Goal: Check status: Check status

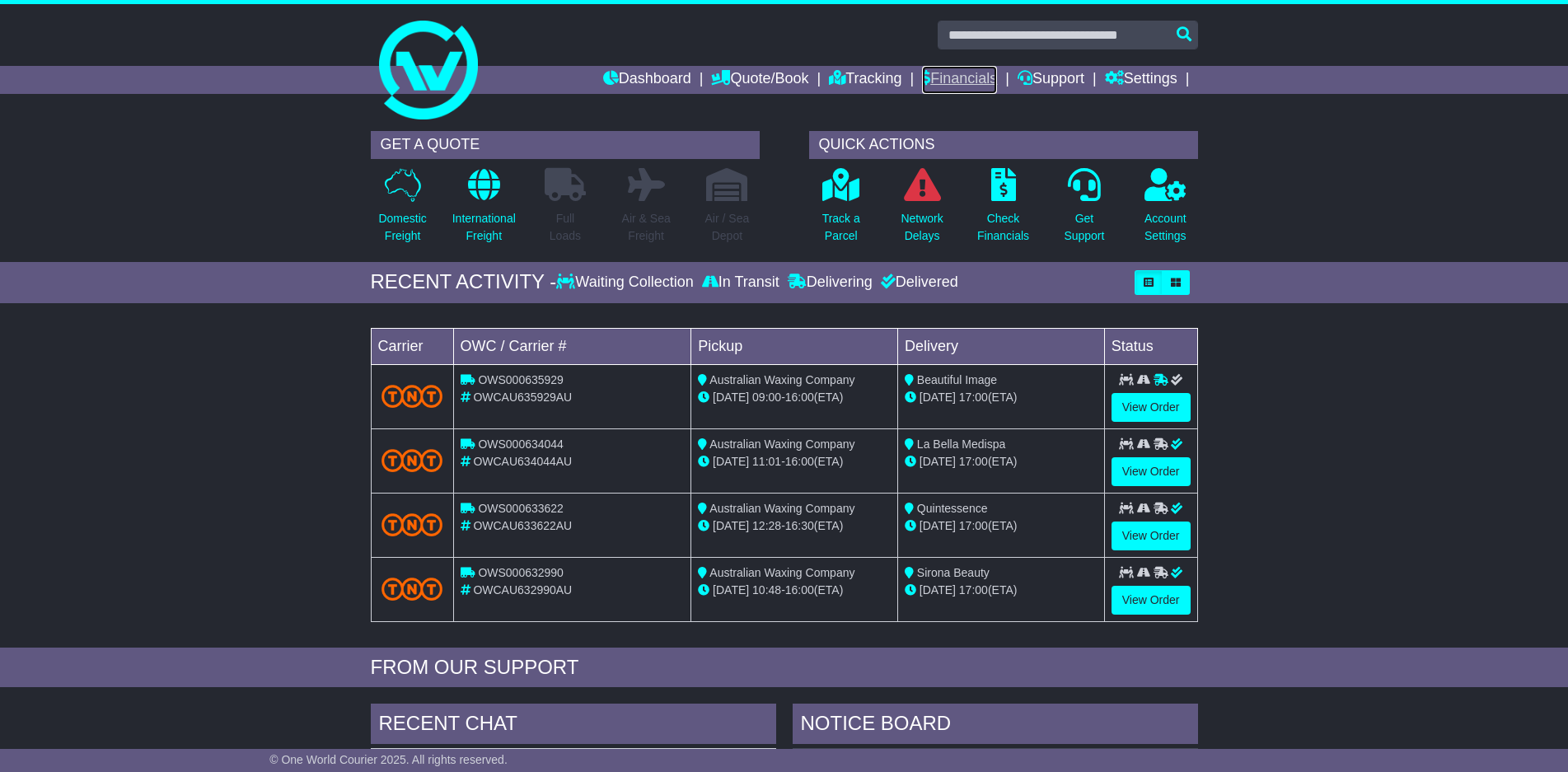
click at [944, 82] on link "Financials" at bounding box center [959, 80] width 75 height 28
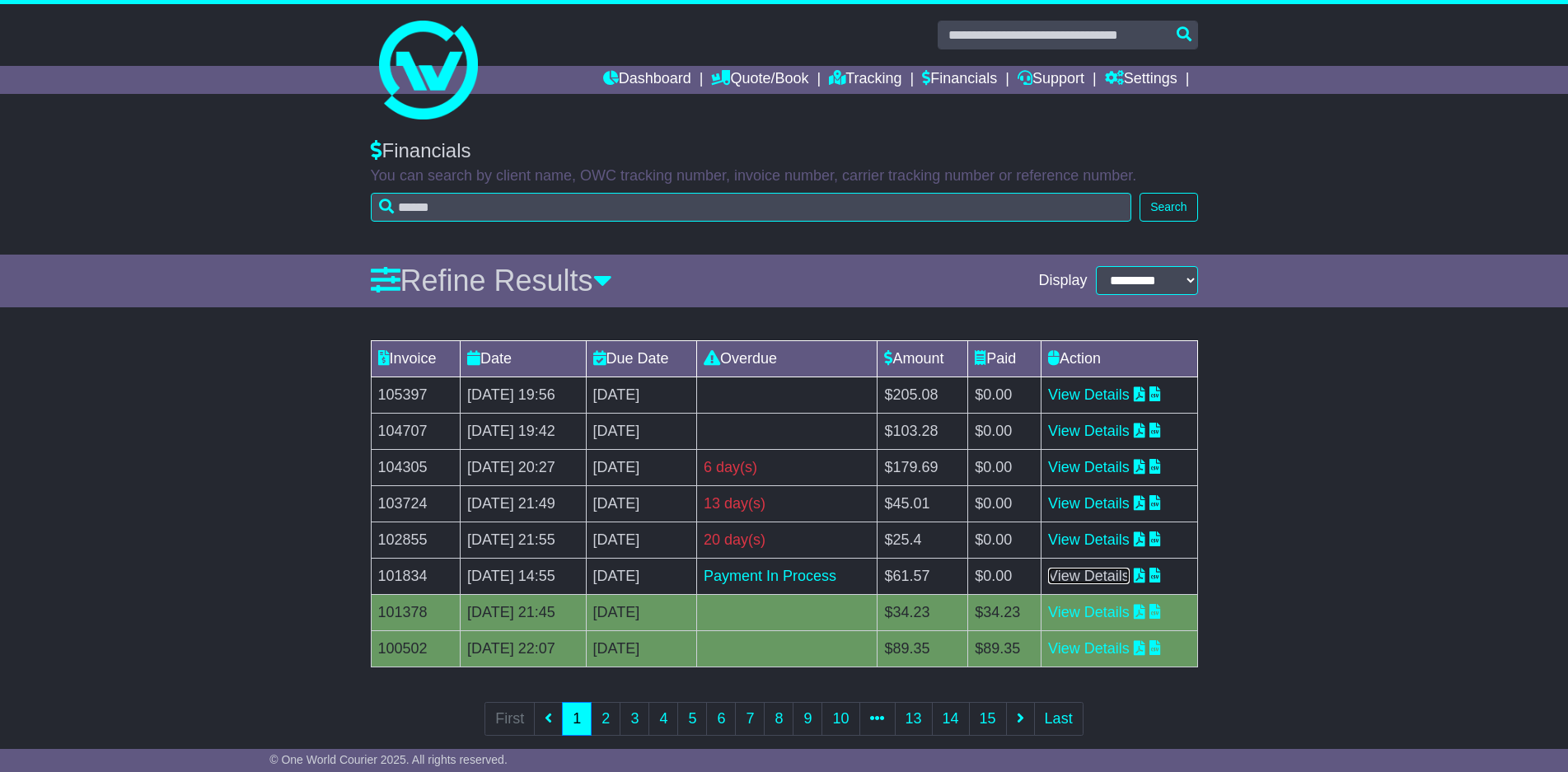
click at [1120, 576] on link "View Details" at bounding box center [1089, 576] width 82 height 17
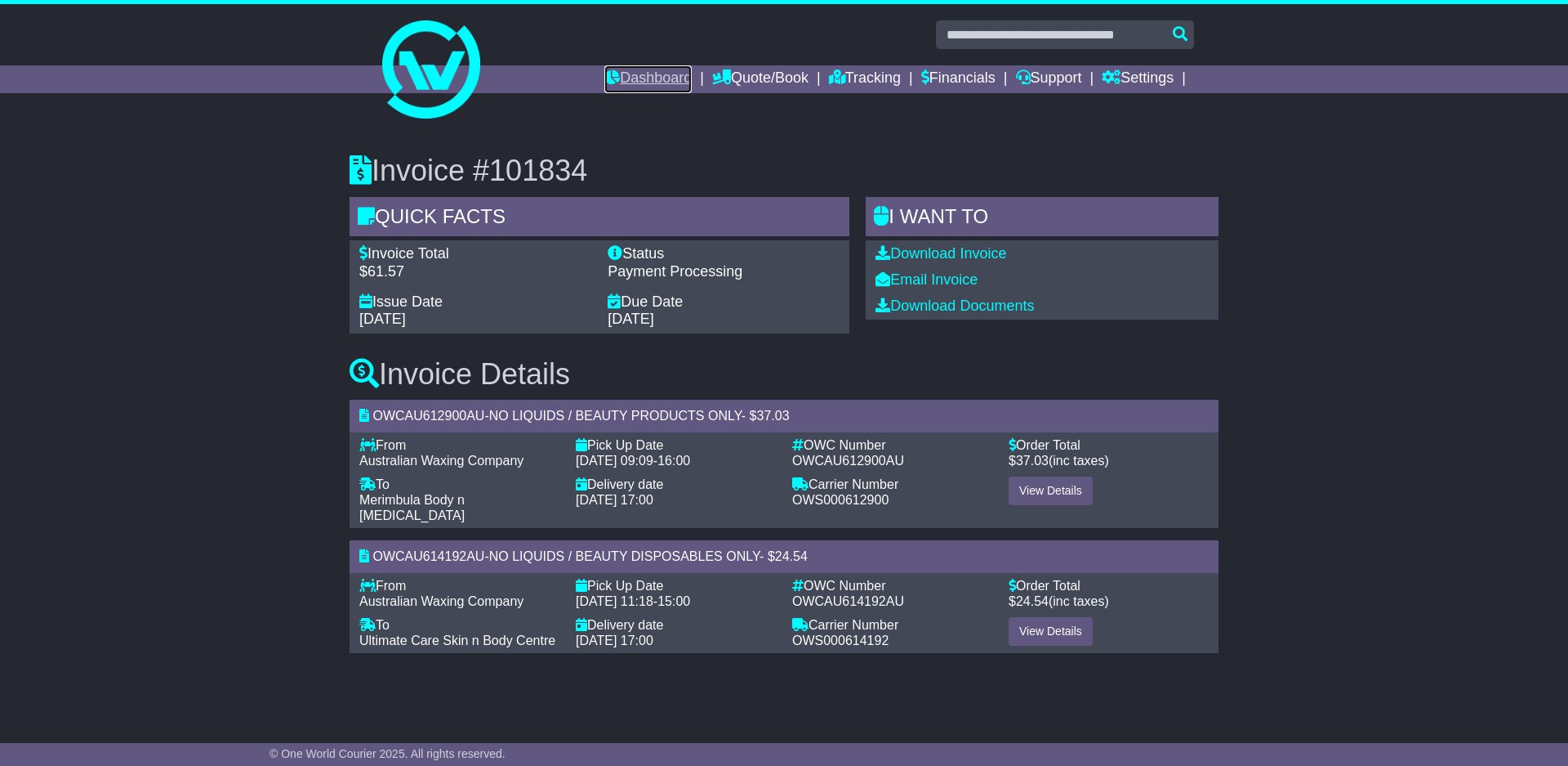
click at [644, 74] on link "Dashboard" at bounding box center [648, 79] width 87 height 28
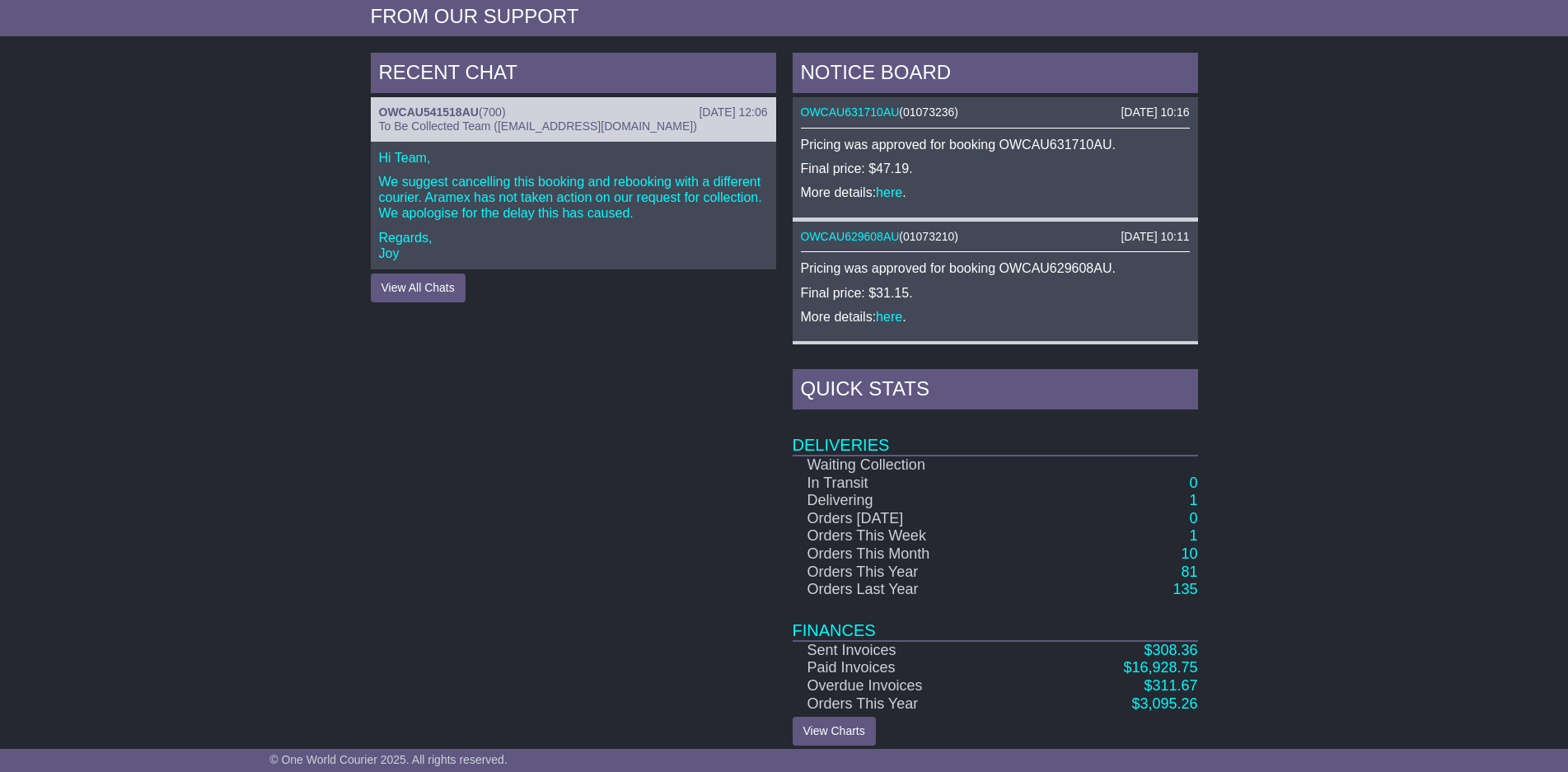
scroll to position [665, 0]
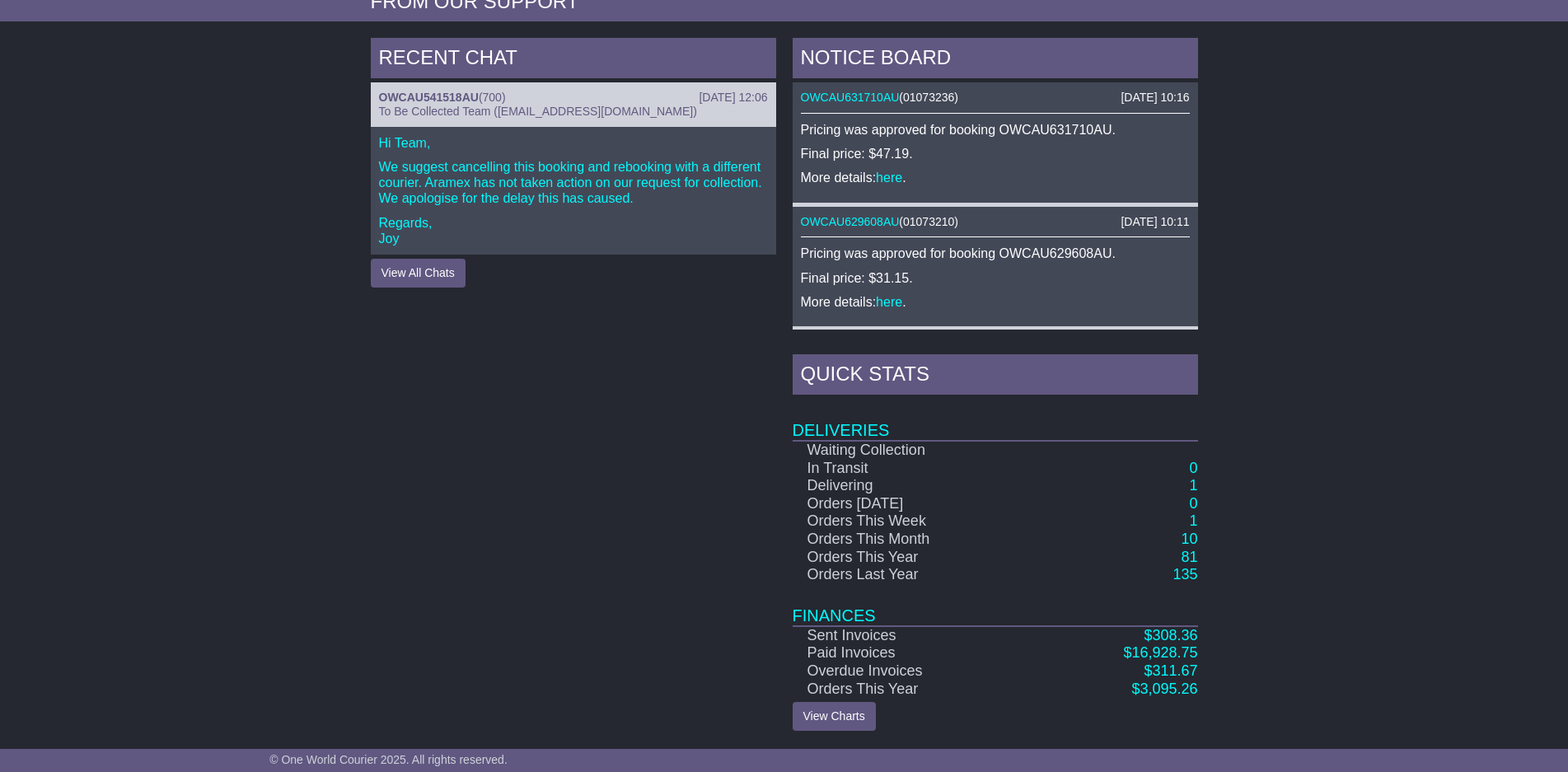
click at [1176, 538] on td "10" at bounding box center [1118, 539] width 159 height 19
click at [1184, 539] on link "10" at bounding box center [1189, 538] width 17 height 17
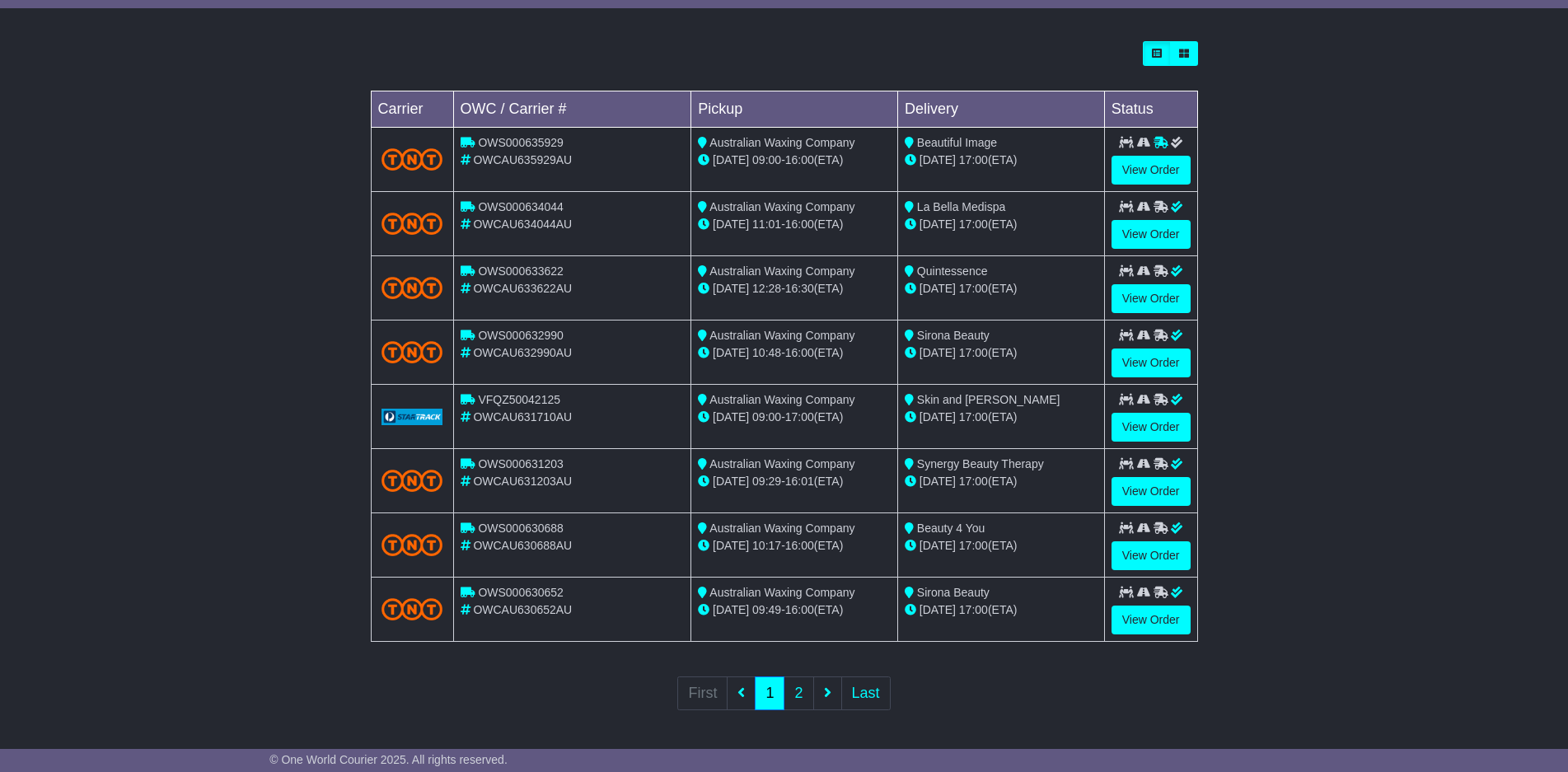
scroll to position [446, 0]
click at [795, 696] on link "2" at bounding box center [798, 692] width 30 height 33
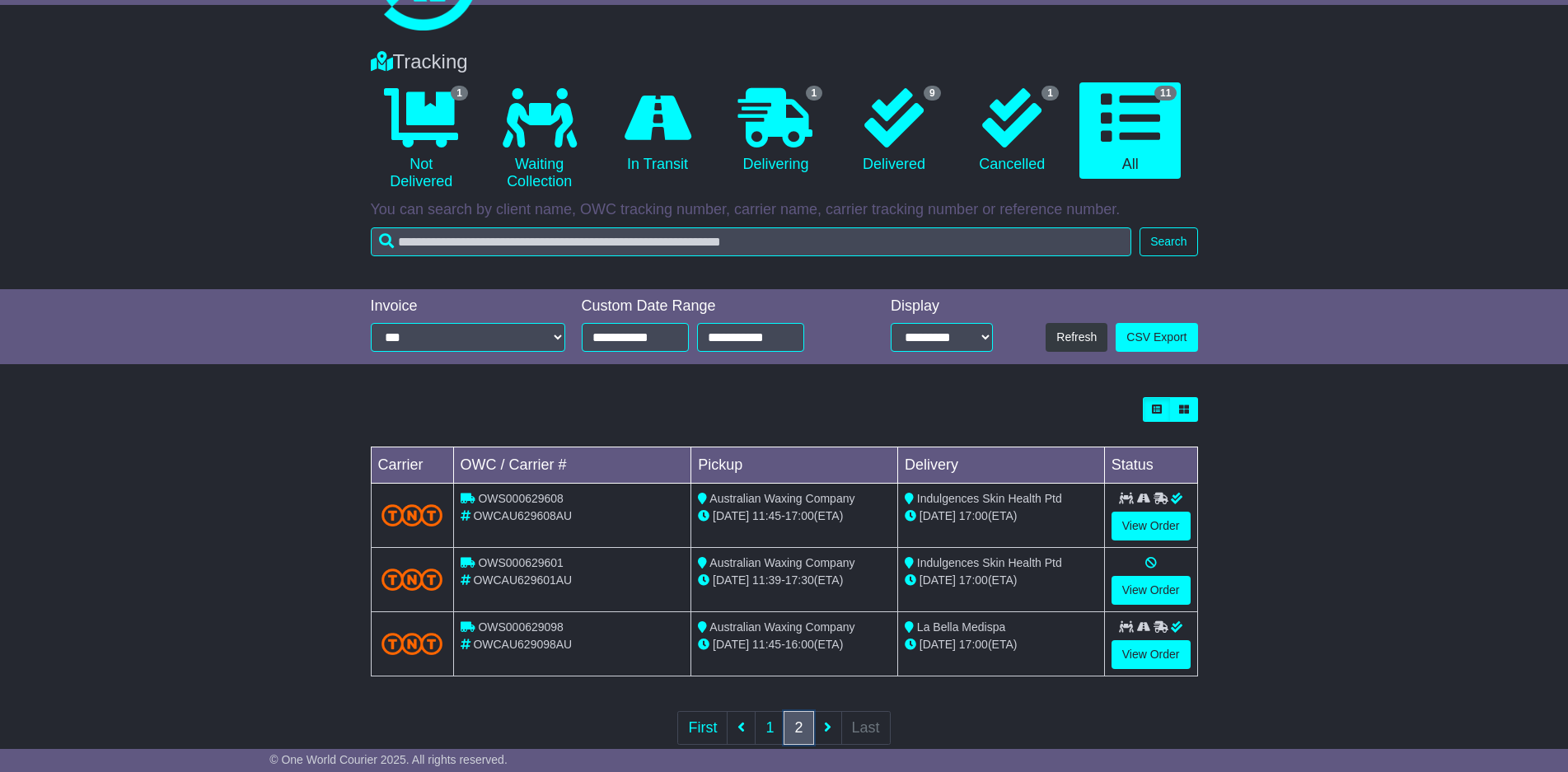
scroll to position [124, 0]
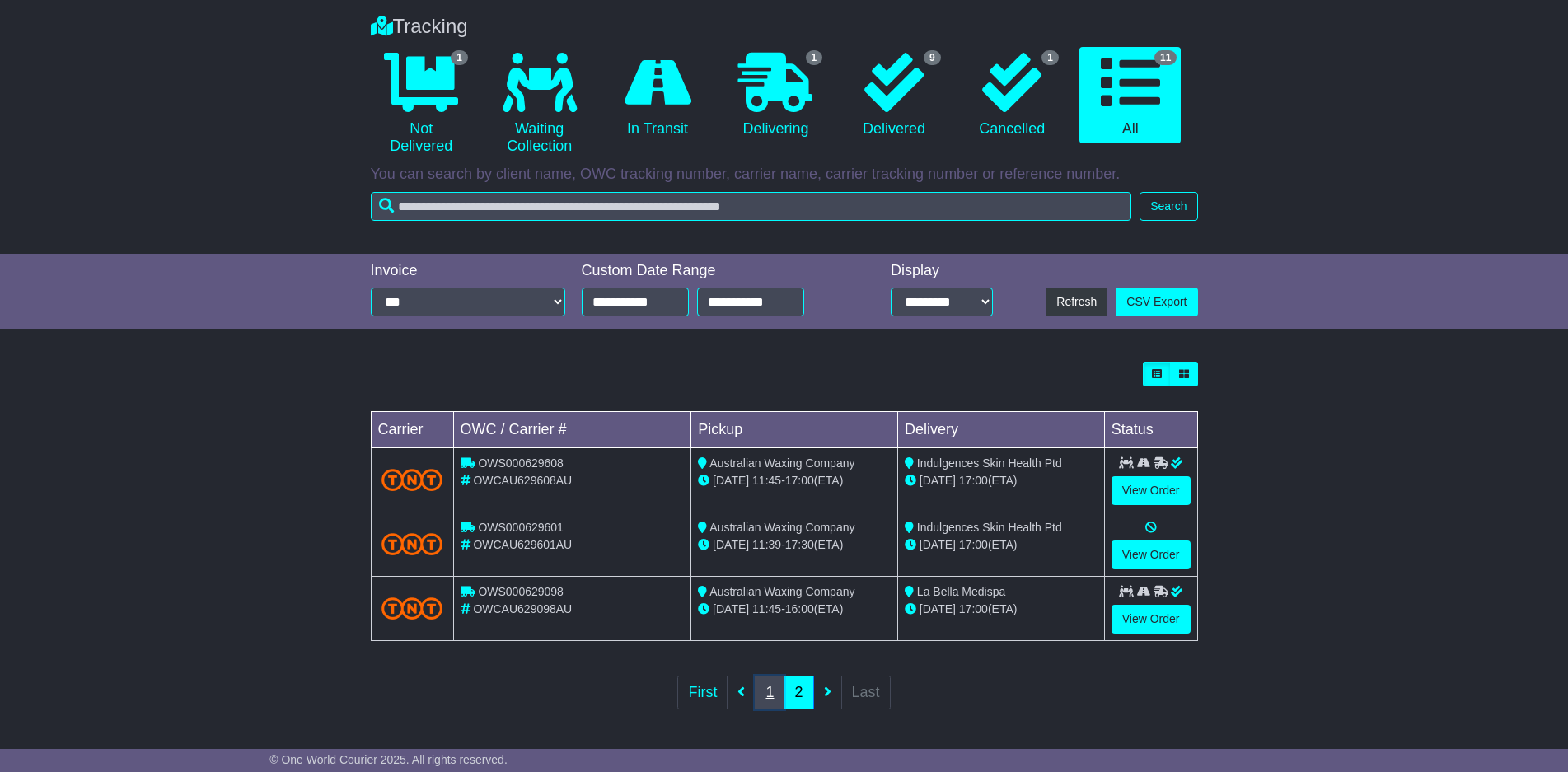
click at [780, 691] on link "1" at bounding box center [770, 692] width 30 height 33
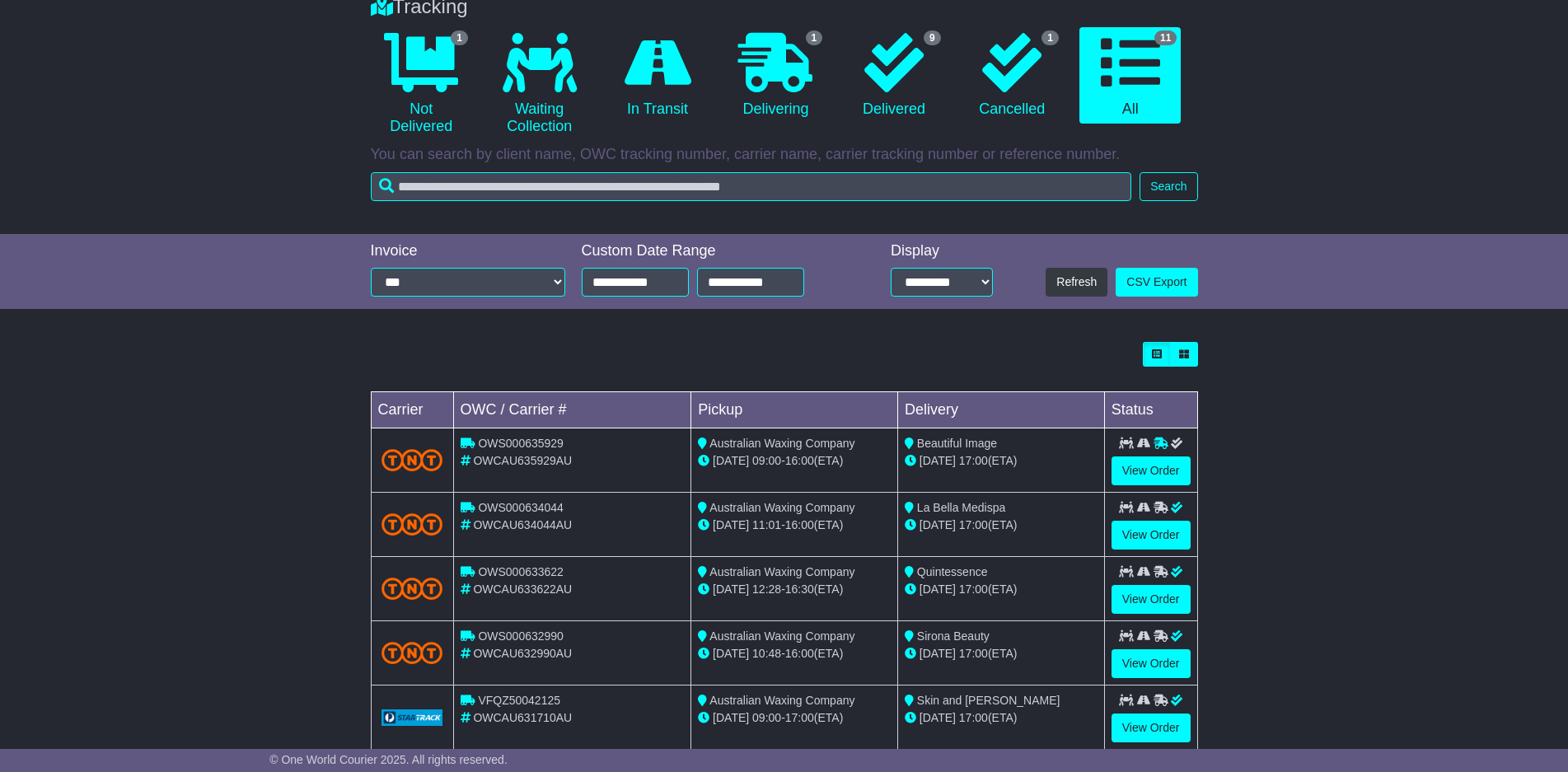
scroll to position [0, 0]
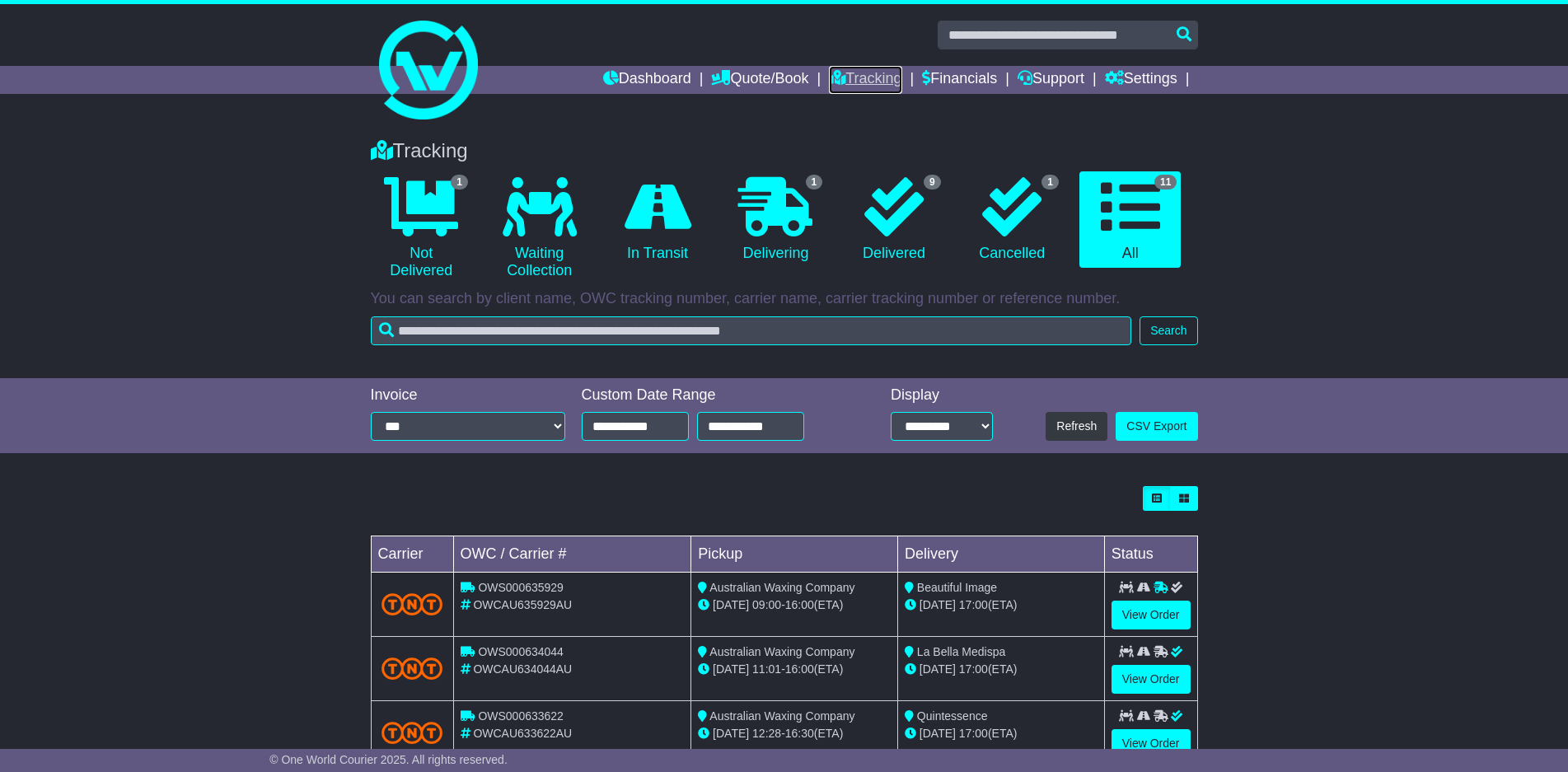
click at [854, 83] on link "Tracking" at bounding box center [865, 80] width 72 height 28
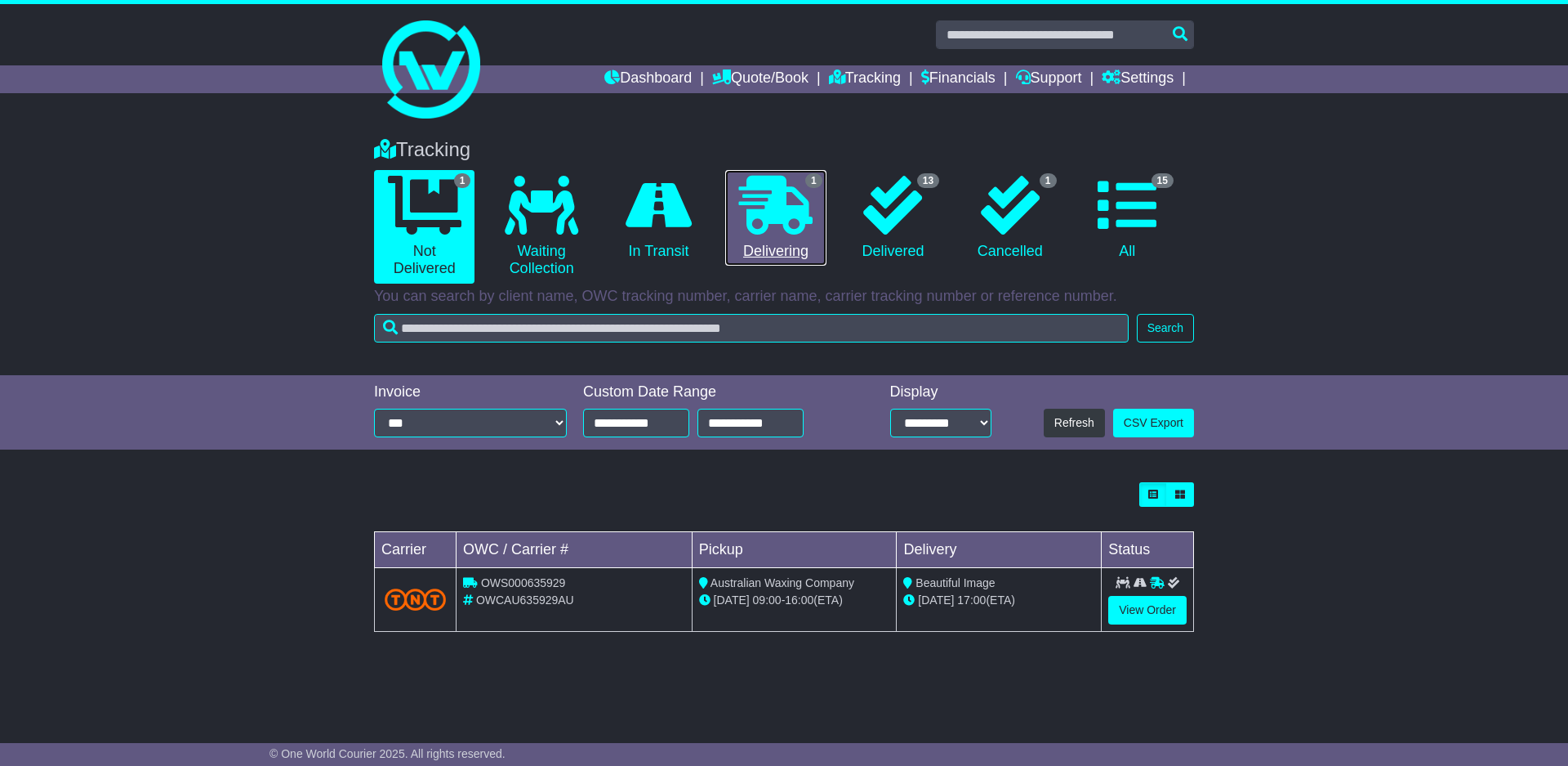
click at [743, 234] on link "1 Delivering" at bounding box center [775, 218] width 100 height 97
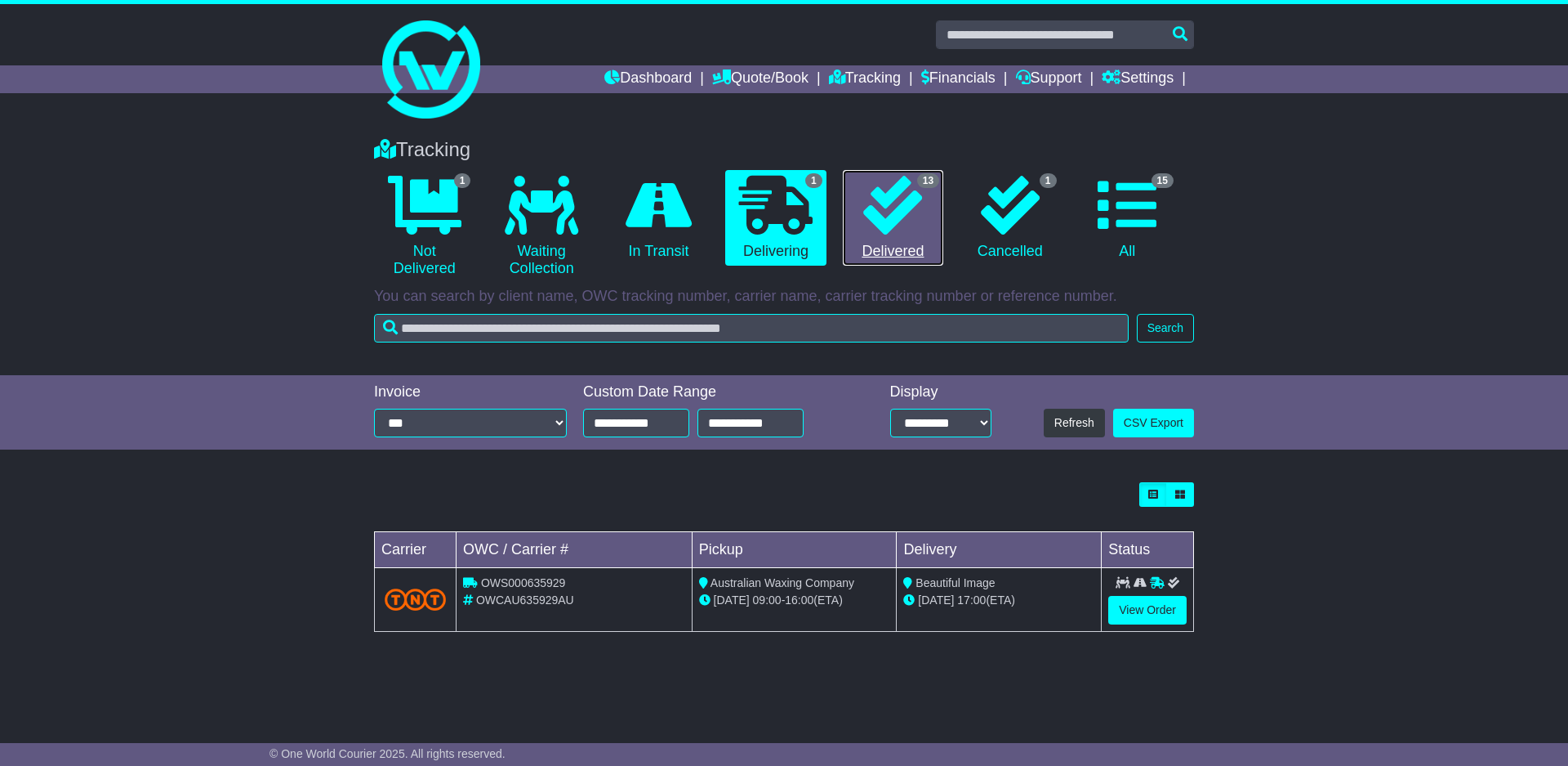
click at [893, 200] on icon at bounding box center [892, 205] width 59 height 59
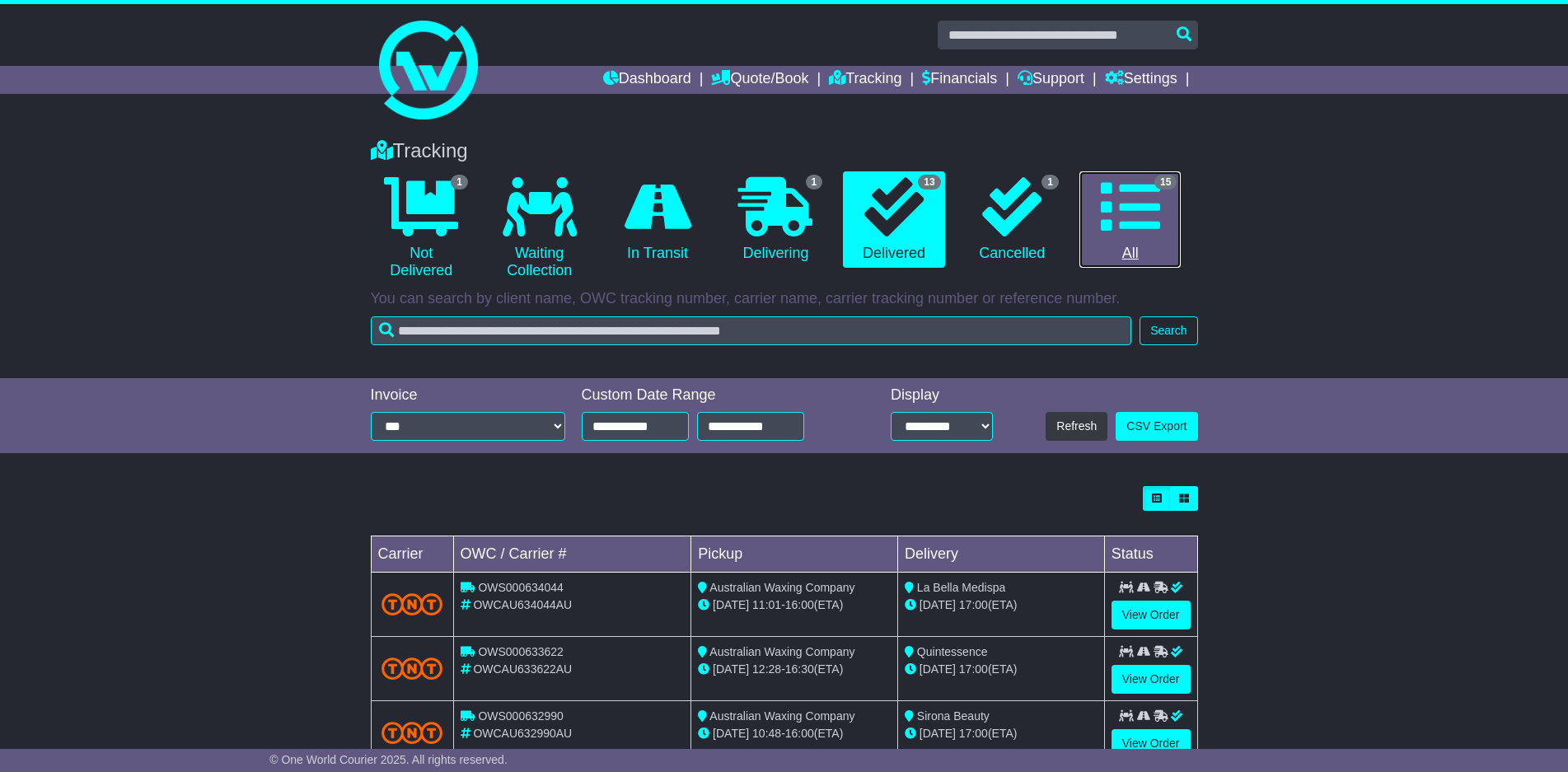
click at [1157, 225] on icon at bounding box center [1130, 207] width 59 height 59
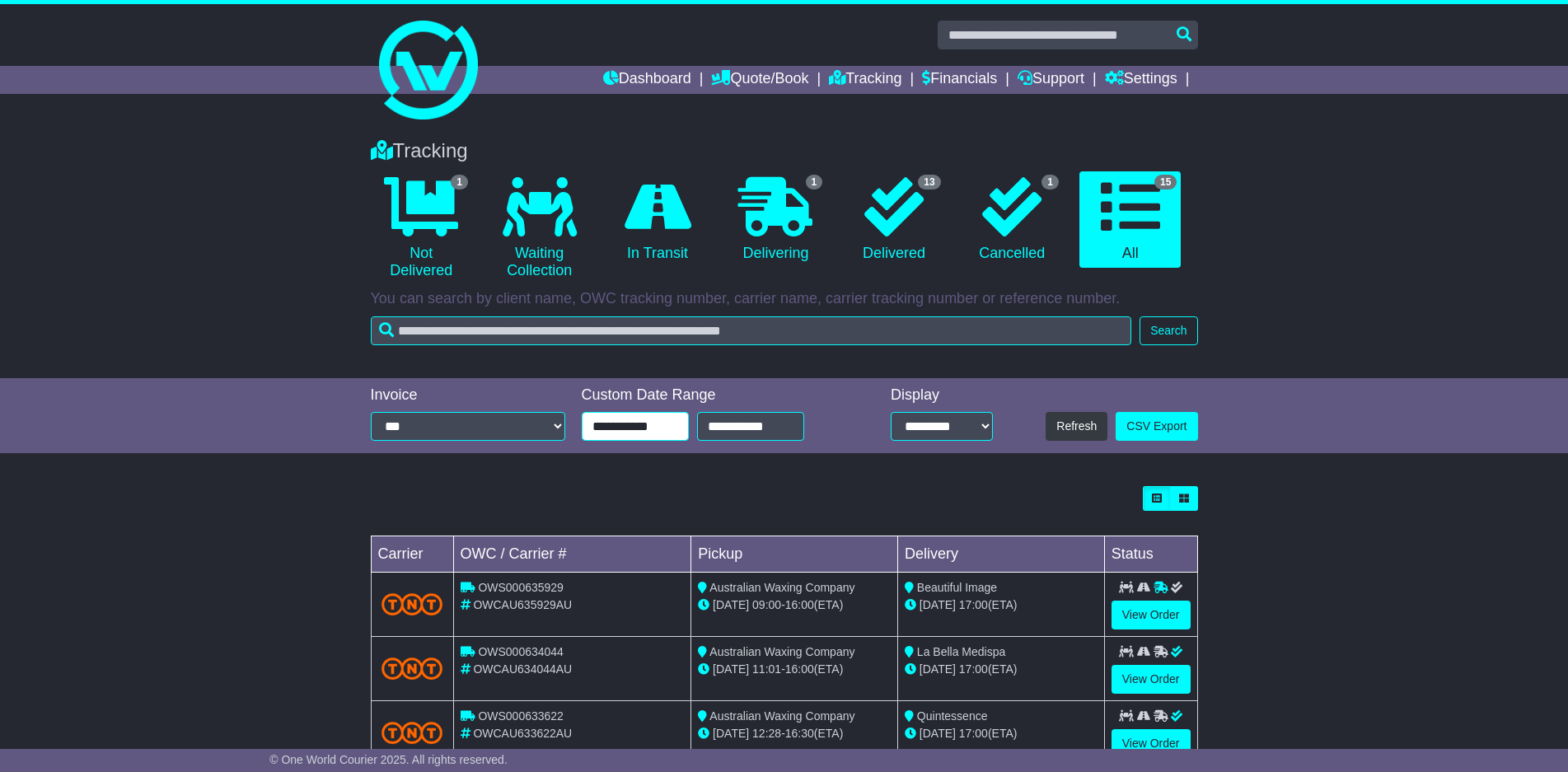
click at [646, 433] on input "**********" at bounding box center [635, 425] width 108 height 29
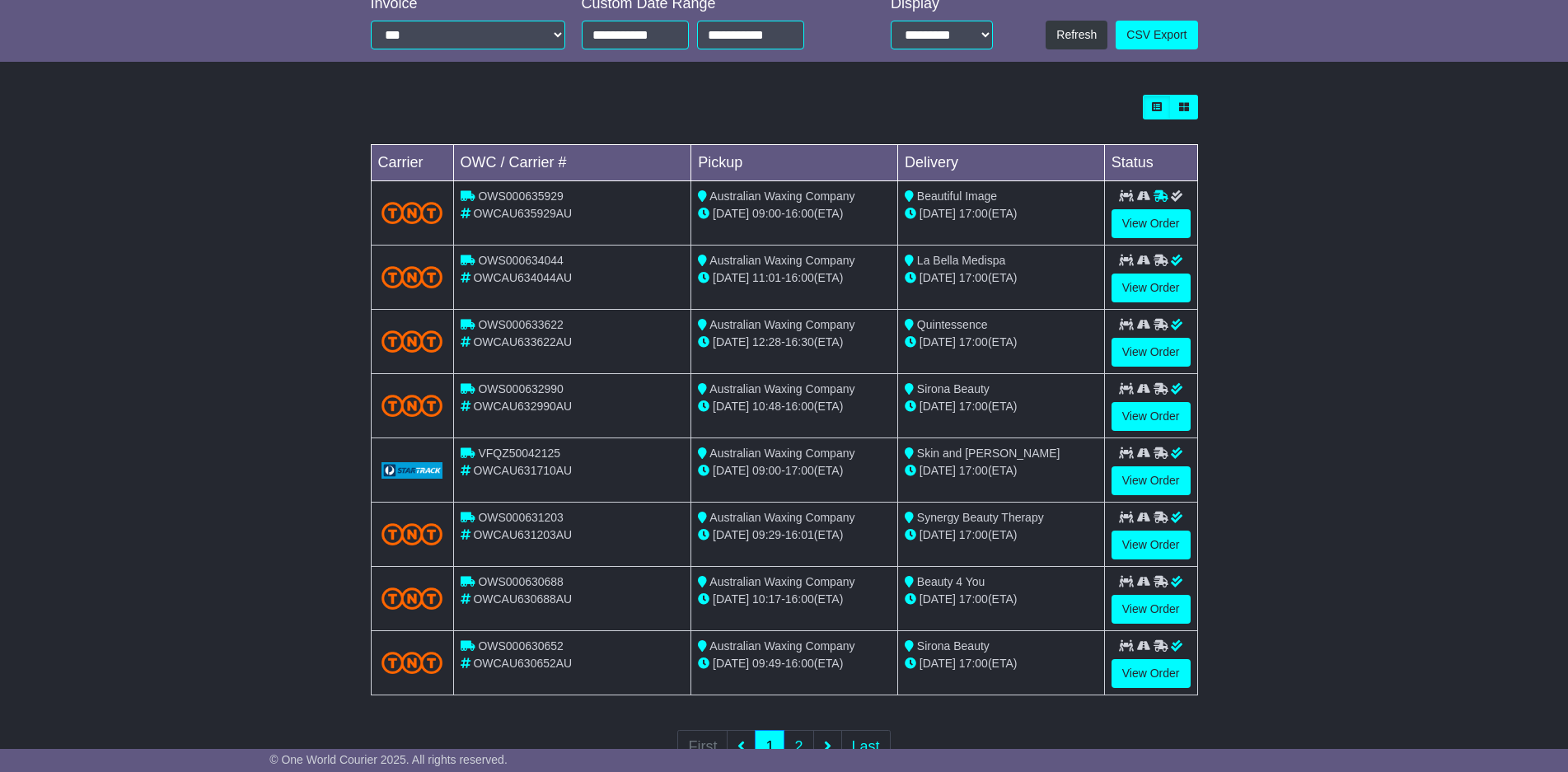
scroll to position [446, 0]
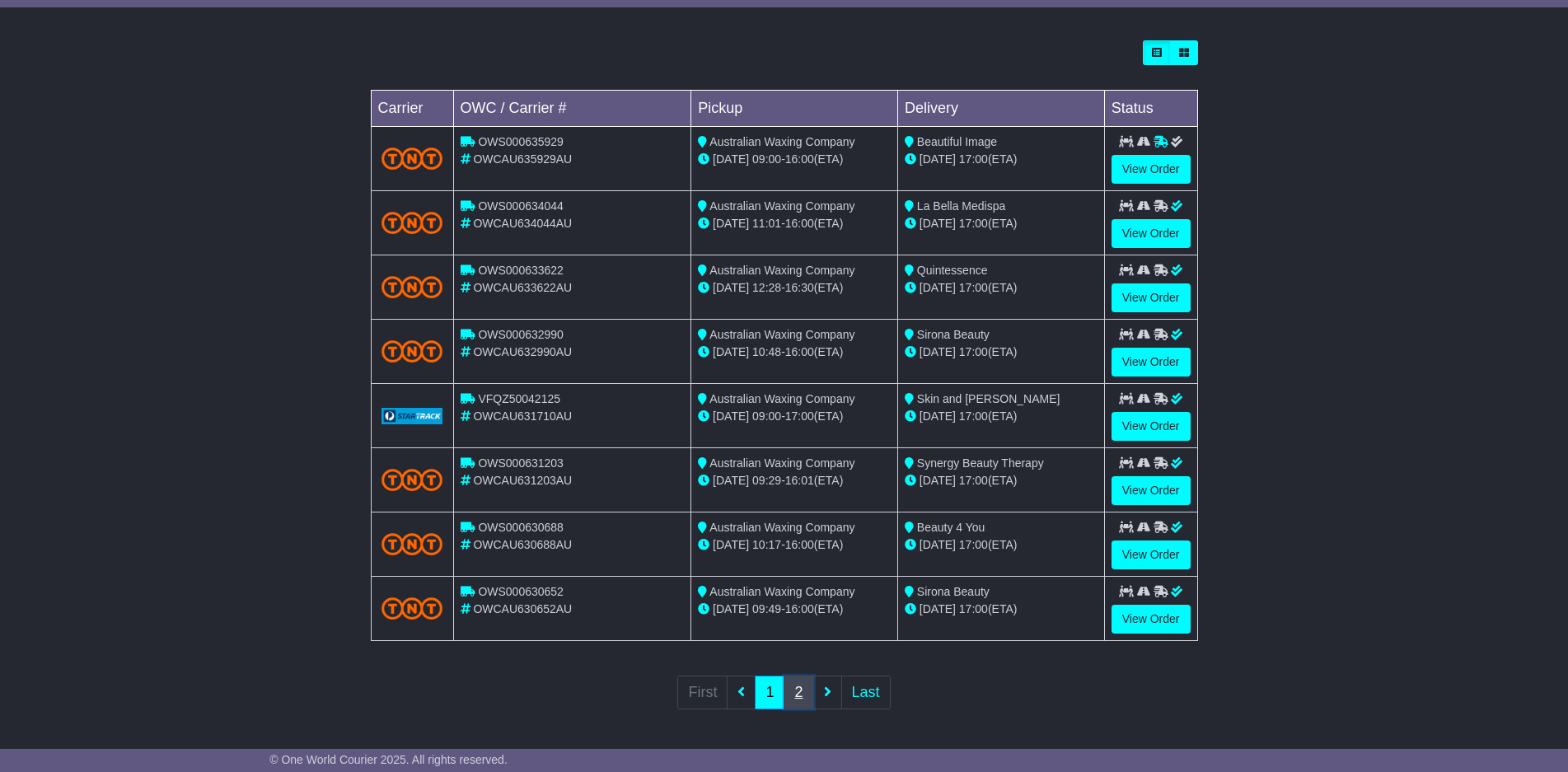
click at [797, 696] on link "2" at bounding box center [798, 692] width 30 height 33
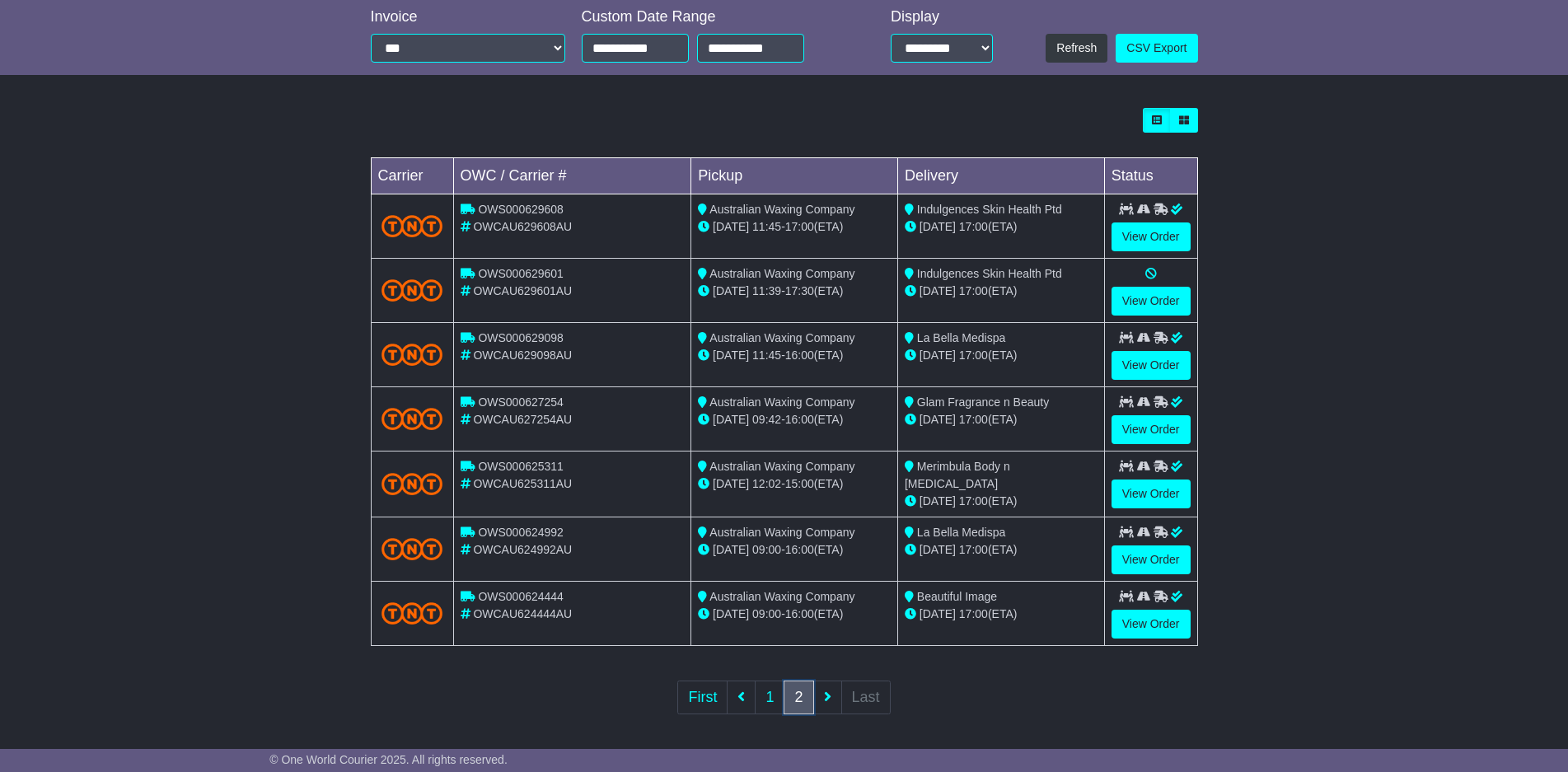
scroll to position [381, 0]
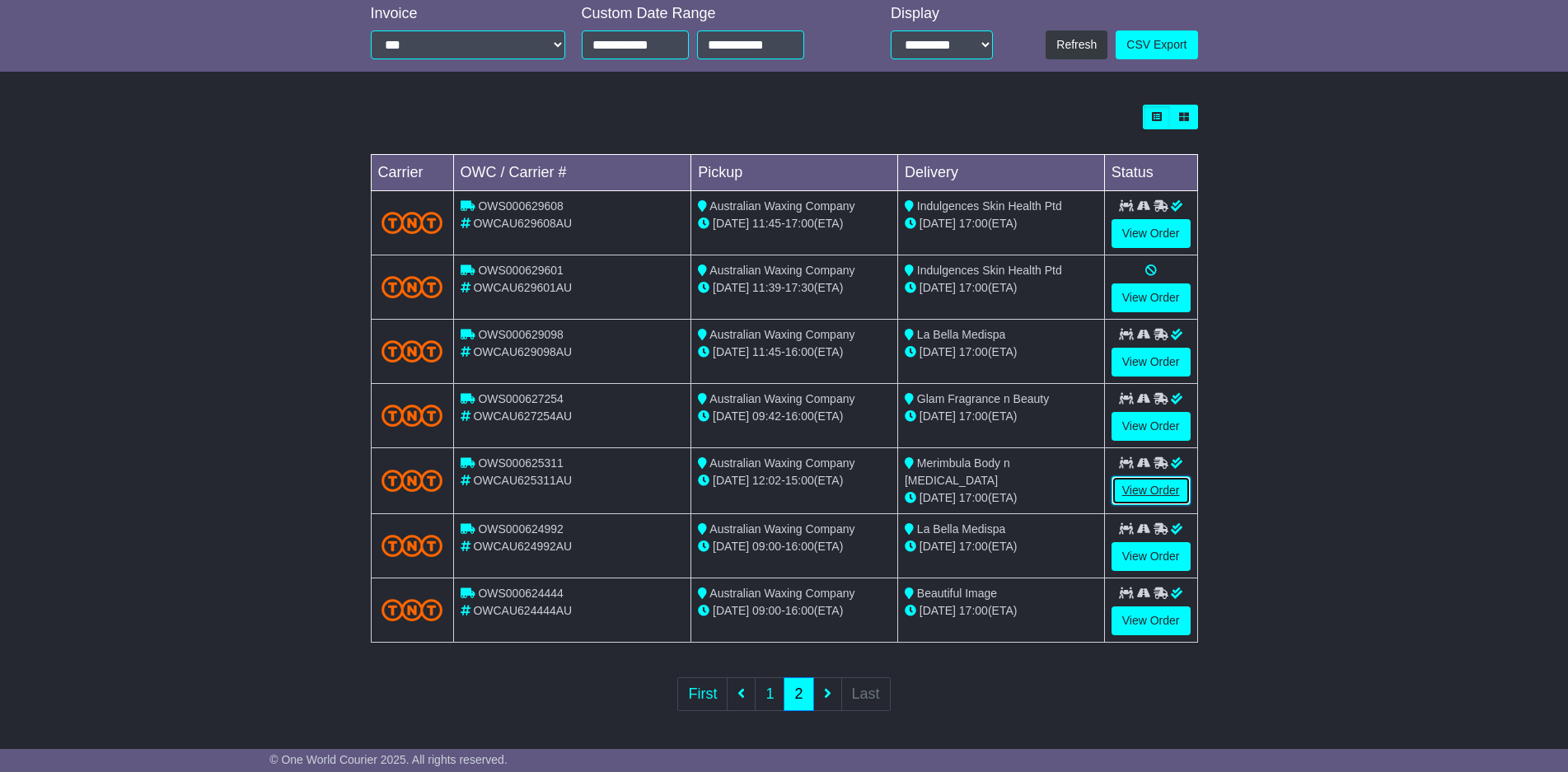
click at [1141, 491] on link "View Order" at bounding box center [1151, 490] width 79 height 29
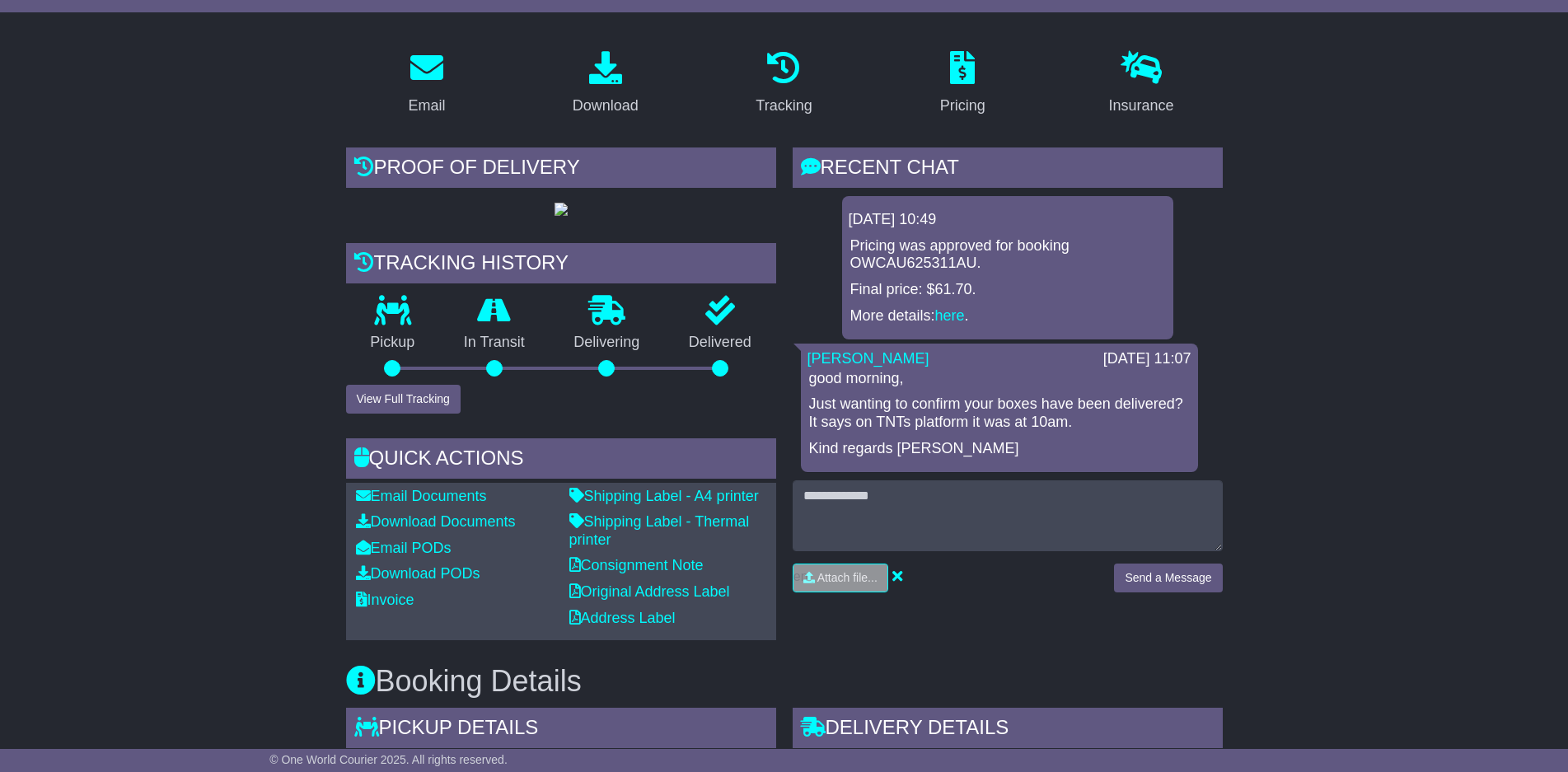
drag, startPoint x: 1405, startPoint y: 255, endPoint x: 1556, endPoint y: 257, distance: 151.0
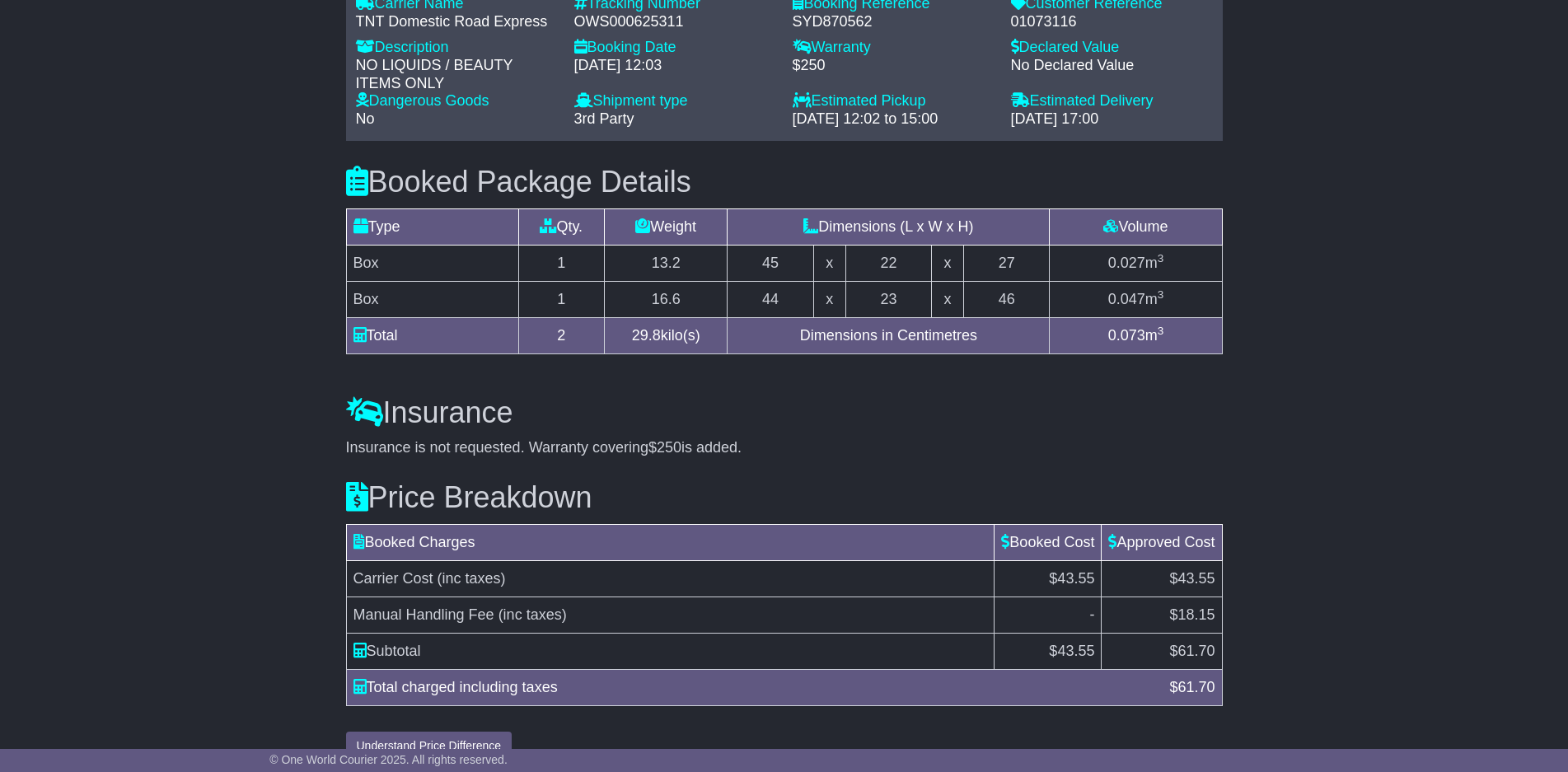
scroll to position [1391, 0]
